Goal: Find specific page/section: Find specific page/section

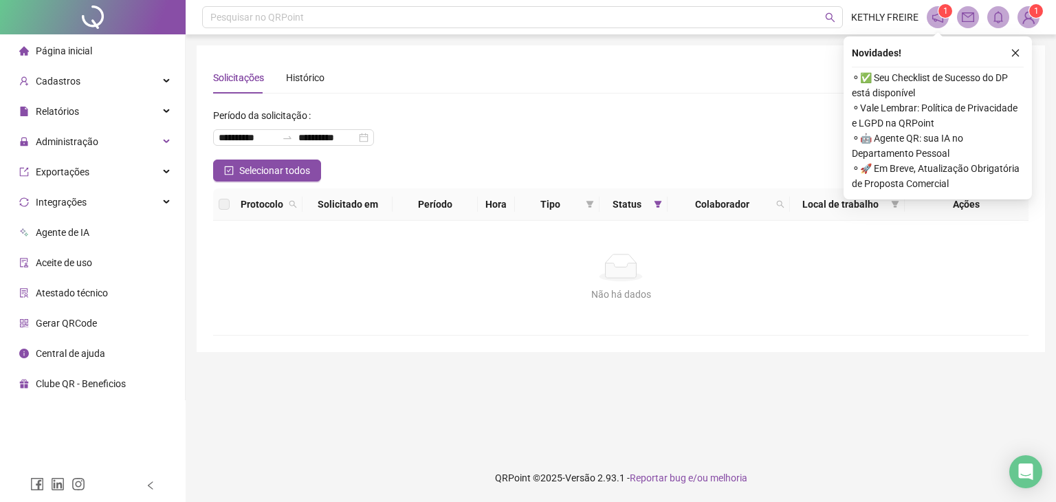
click at [107, 37] on li "Página inicial" at bounding box center [92, 50] width 179 height 27
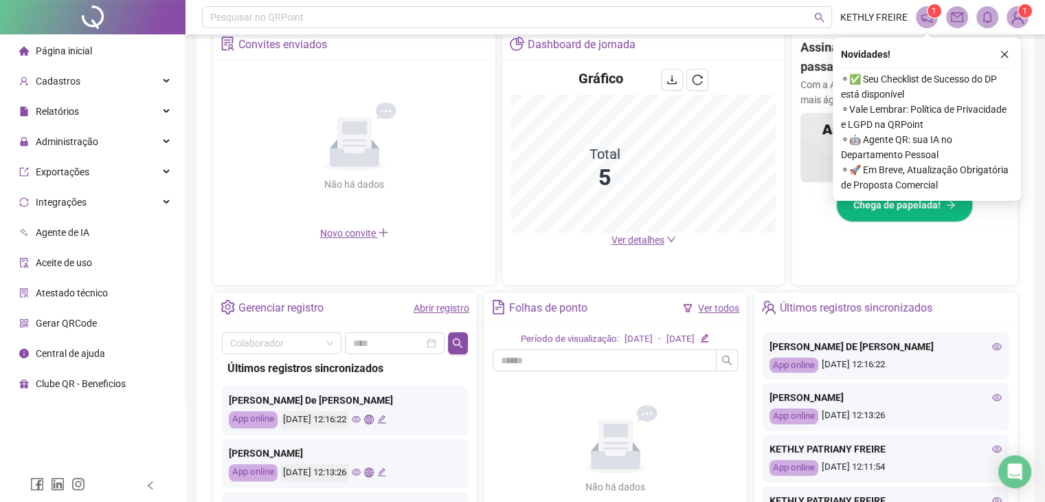
scroll to position [344, 0]
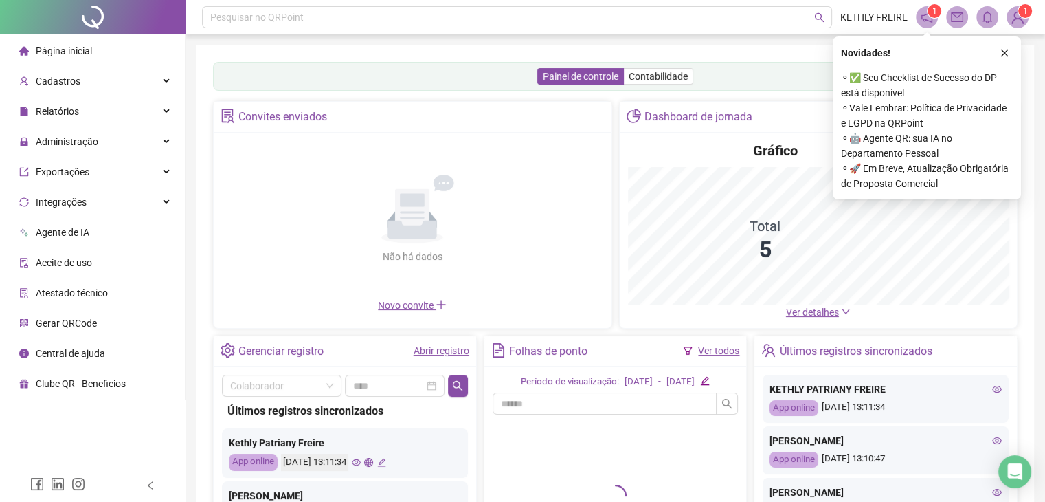
click at [1001, 49] on icon "close" at bounding box center [1005, 53] width 10 height 10
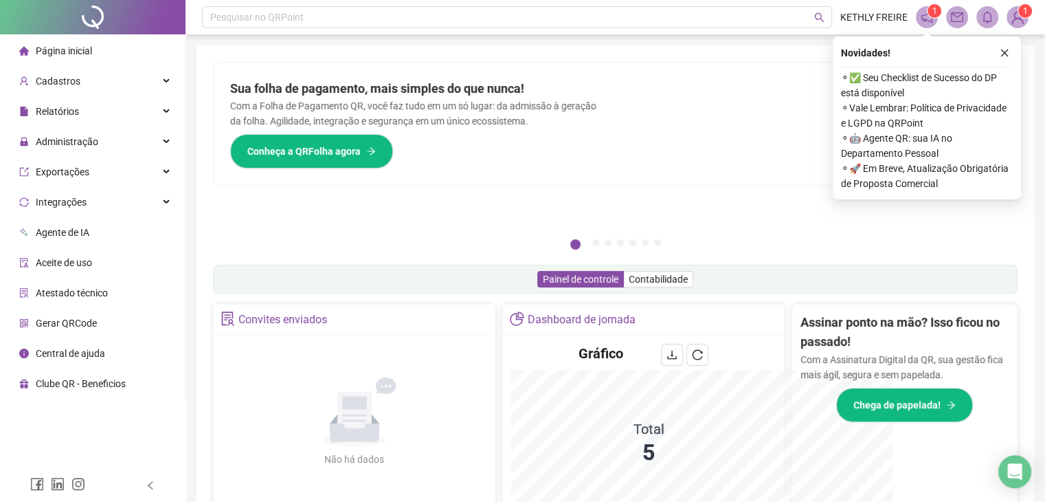
click at [1006, 56] on div "Pague o QRPoint com Cartão de Crédito Sua assinatura: mais segurança, prática e…" at bounding box center [616, 440] width 838 height 790
